Goal: Task Accomplishment & Management: Complete application form

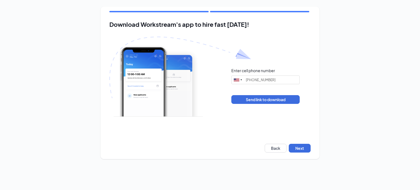
type input "[PHONE_NUMBER]"
click at [303, 147] on button "Next" at bounding box center [300, 148] width 22 height 9
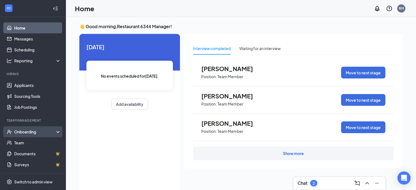
click at [38, 131] on div "Onboarding" at bounding box center [35, 131] width 42 height 5
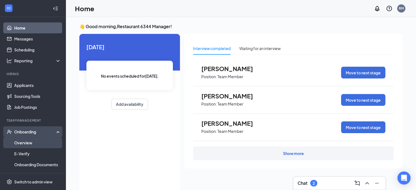
click at [31, 141] on link "Overview" at bounding box center [37, 142] width 47 height 11
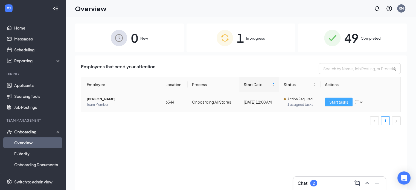
click at [338, 100] on span "Start tasks" at bounding box center [338, 102] width 19 height 6
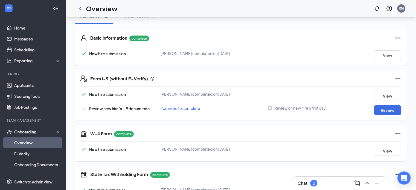
scroll to position [77, 0]
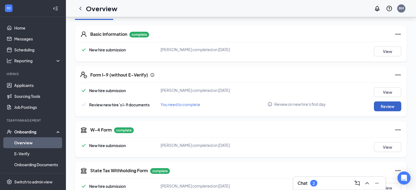
click at [388, 107] on button "Review" at bounding box center [387, 106] width 27 height 10
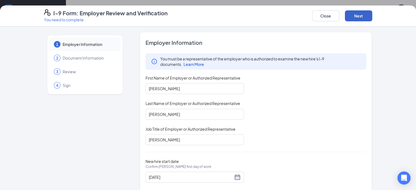
click at [372, 14] on button "Next" at bounding box center [358, 15] width 27 height 11
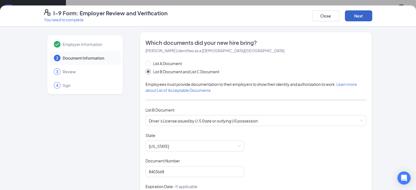
scroll to position [45, 0]
click at [372, 16] on button "Next" at bounding box center [358, 15] width 27 height 11
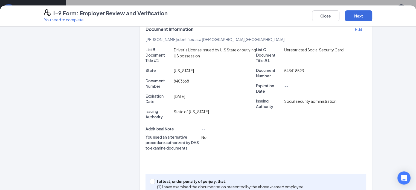
scroll to position [105, 0]
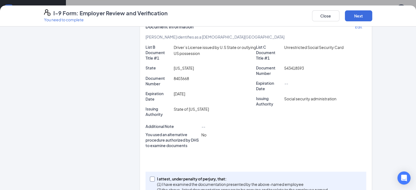
click at [150, 177] on input "I attest, under penalty of perjury, that: (1) I have examined the documentation…" at bounding box center [152, 179] width 4 height 4
checkbox input "true"
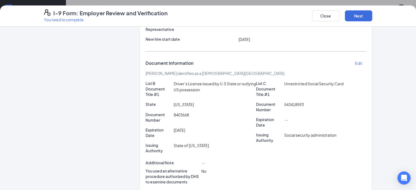
scroll to position [58, 0]
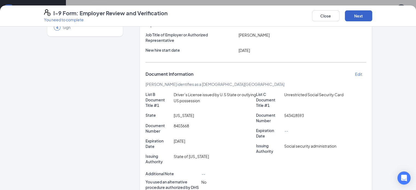
click at [372, 14] on button "Next" at bounding box center [358, 15] width 27 height 11
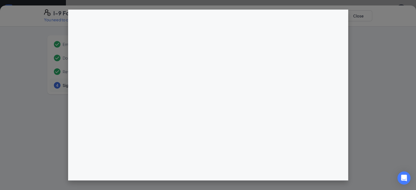
scroll to position [100, 0]
drag, startPoint x: 414, startPoint y: 65, endPoint x: 412, endPoint y: 87, distance: 21.7
click at [412, 87] on div at bounding box center [208, 95] width 416 height 190
drag, startPoint x: 413, startPoint y: 91, endPoint x: 413, endPoint y: 94, distance: 3.3
click at [413, 94] on div at bounding box center [208, 95] width 416 height 190
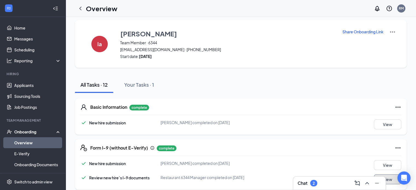
scroll to position [0, 0]
